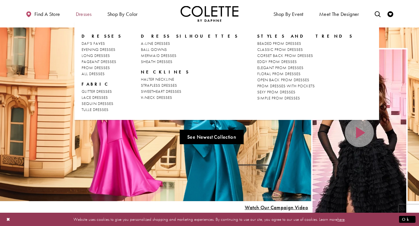
click at [78, 15] on span "Dresses" at bounding box center [84, 14] width 16 height 6
click at [152, 50] on span "BALL GOWNS" at bounding box center [154, 49] width 26 height 5
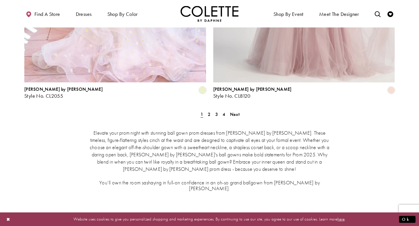
scroll to position [1093, 0]
click at [209, 112] on span "2" at bounding box center [209, 115] width 3 height 6
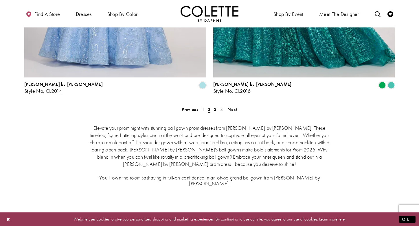
scroll to position [1081, 0]
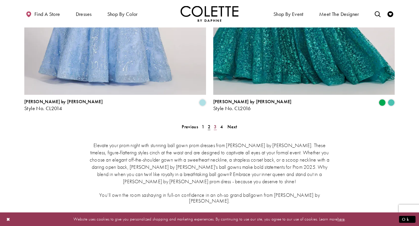
click at [217, 123] on link "3" at bounding box center [215, 127] width 6 height 8
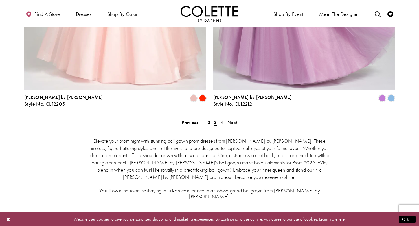
scroll to position [1086, 0]
click at [220, 119] on span "4" at bounding box center [221, 122] width 3 height 6
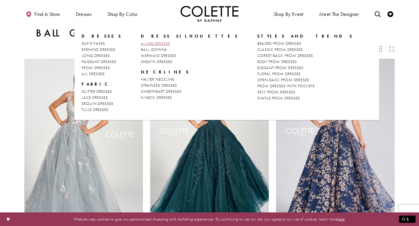
click at [143, 44] on span "A-LINE DRESSES" at bounding box center [155, 43] width 29 height 5
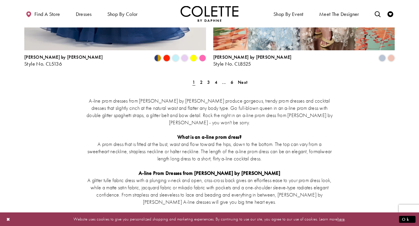
scroll to position [1123, 0]
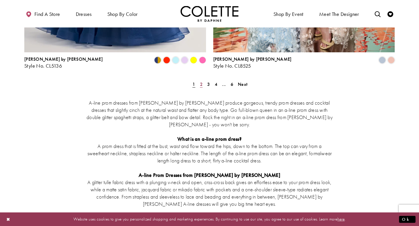
click at [201, 81] on span "2" at bounding box center [201, 84] width 3 height 6
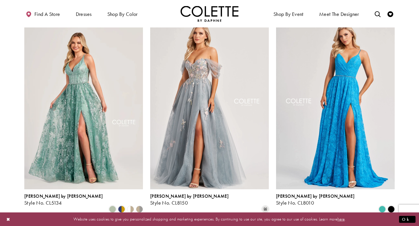
scroll to position [469, 0]
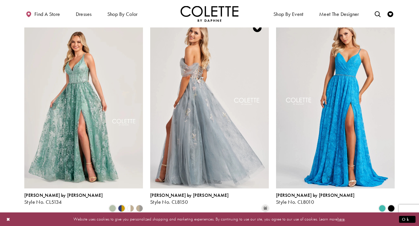
click at [203, 96] on img "Visit Colette by Daphne Style No. CL8150 Page" at bounding box center [209, 102] width 119 height 172
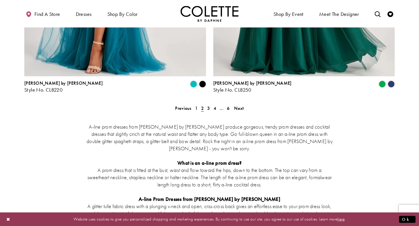
scroll to position [1065, 0]
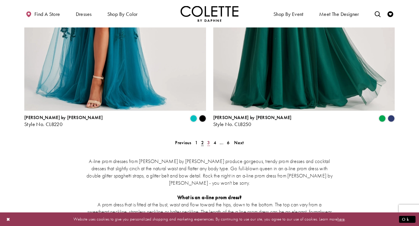
click at [209, 140] on span "3" at bounding box center [208, 143] width 3 height 6
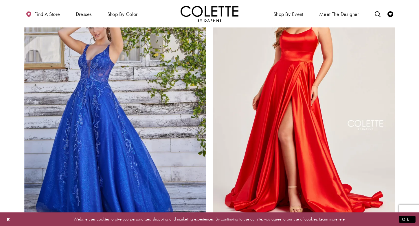
scroll to position [1105, 0]
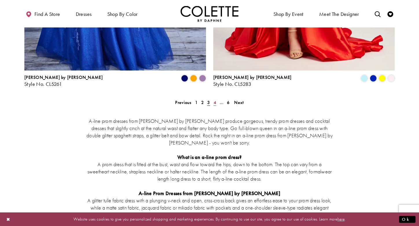
click at [216, 98] on link "4" at bounding box center [215, 102] width 6 height 8
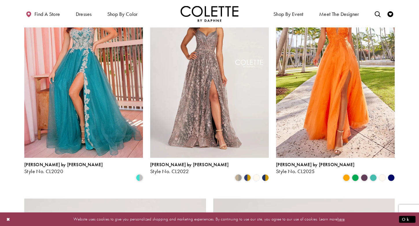
scroll to position [575, 0]
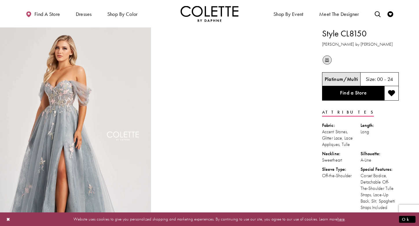
click at [379, 78] on h5 "00 - 24" at bounding box center [385, 79] width 16 height 6
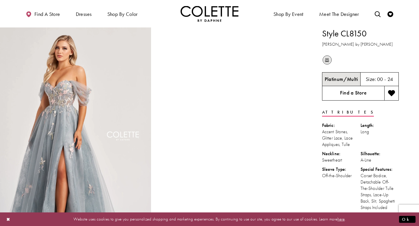
click at [360, 91] on link "Find a Store" at bounding box center [353, 93] width 62 height 14
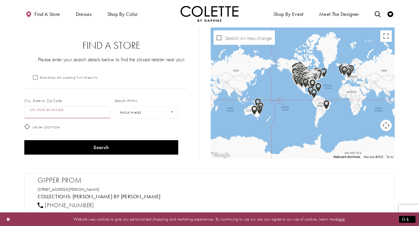
click at [71, 113] on input "City, State, or ZIP Code" at bounding box center [67, 112] width 86 height 12
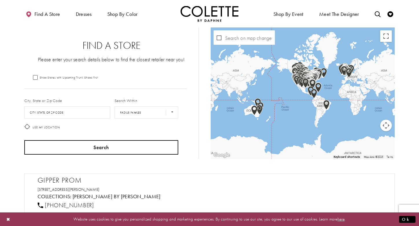
click at [73, 148] on button "Search" at bounding box center [101, 147] width 154 height 14
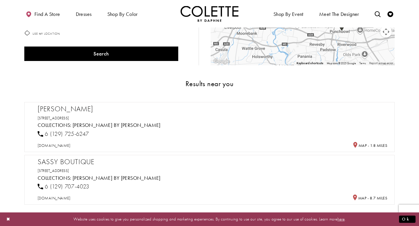
scroll to position [94, 0]
click at [50, 110] on h2 "Viani" at bounding box center [212, 108] width 349 height 9
click at [196, 128] on div "Viani 113 Ware St, Fairfield NSW 2165, Australia Collections: Colette by Daphne…" at bounding box center [212, 126] width 349 height 44
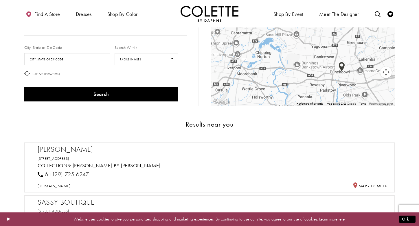
scroll to position [53, 0]
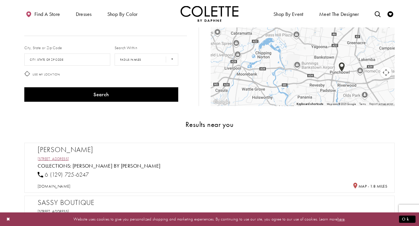
click at [69, 158] on link "113 Ware St, Fairfield NSW 2165, Australia" at bounding box center [54, 158] width 32 height 5
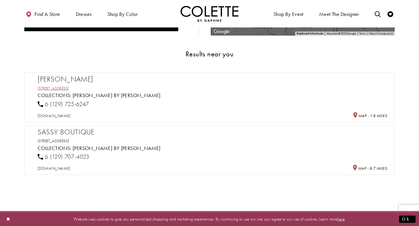
scroll to position [140, 0]
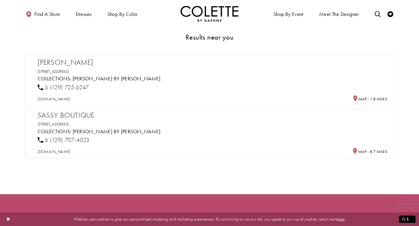
click at [123, 121] on h3 "1473 Canterbury Rd, Punchbowl NSW 2196, Australia" at bounding box center [212, 124] width 349 height 6
click at [69, 123] on link "1473 Canterbury Rd, Punchbowl NSW 2196, Australia" at bounding box center [54, 123] width 32 height 5
